Goal: Find specific page/section

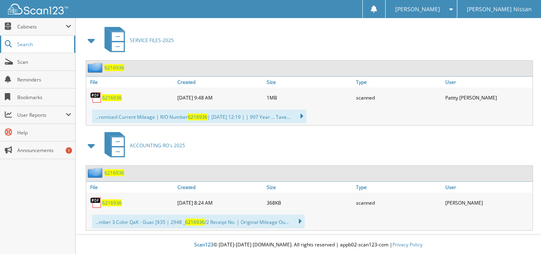
click at [24, 44] on span "Search" at bounding box center [43, 44] width 53 height 7
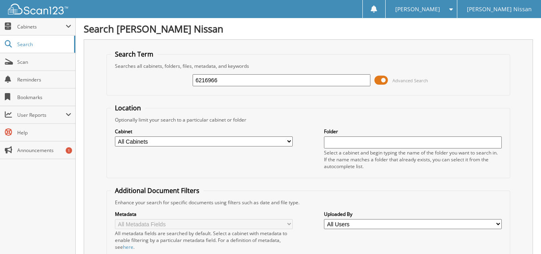
type input "6216966"
